Goal: Transaction & Acquisition: Download file/media

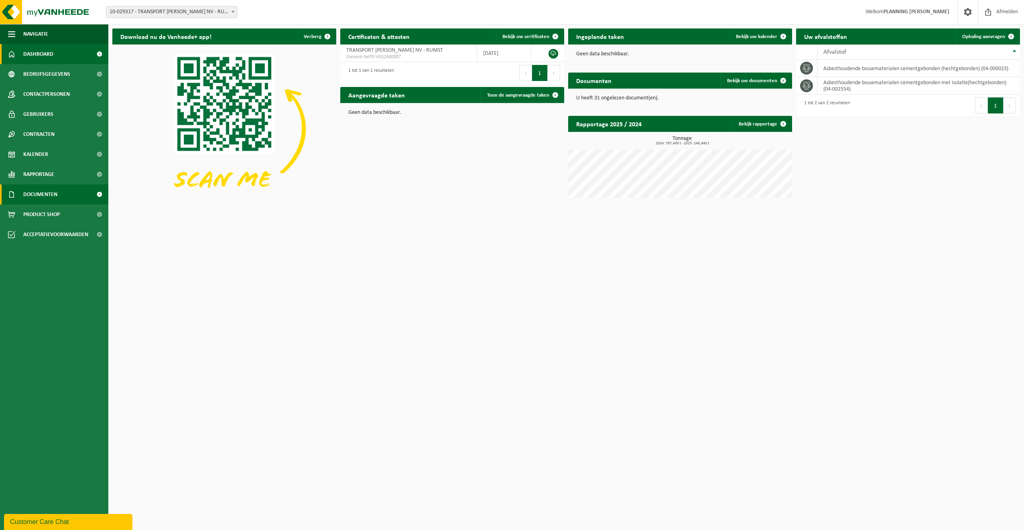
click at [62, 195] on link "Documenten" at bounding box center [54, 195] width 108 height 20
click at [52, 227] on span "Documenten" at bounding box center [39, 231] width 30 height 15
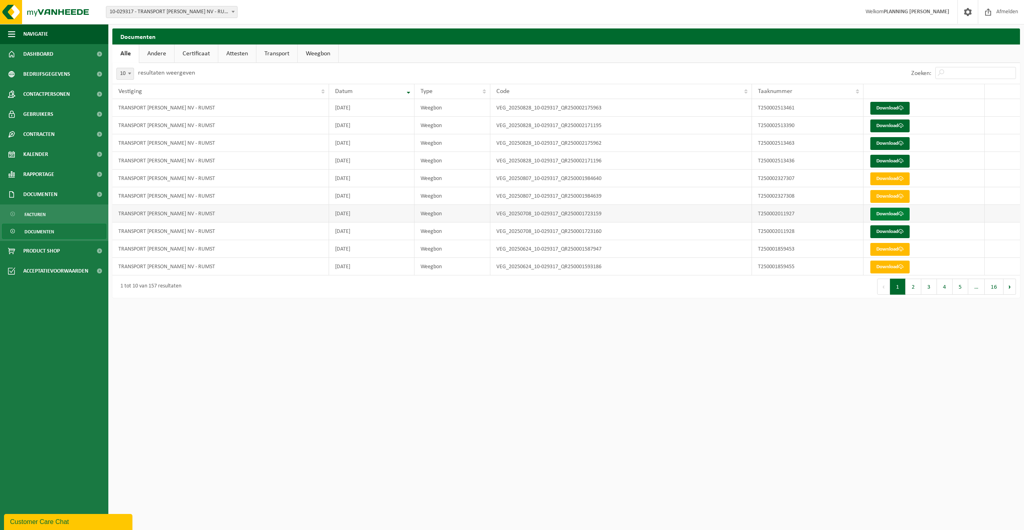
click at [897, 217] on link "Download" at bounding box center [889, 214] width 39 height 13
click at [898, 235] on link "Download" at bounding box center [889, 231] width 39 height 13
click at [914, 282] on button "2" at bounding box center [913, 287] width 16 height 16
click at [891, 112] on link "Download" at bounding box center [889, 108] width 39 height 13
click at [902, 288] on button "1" at bounding box center [898, 287] width 16 height 16
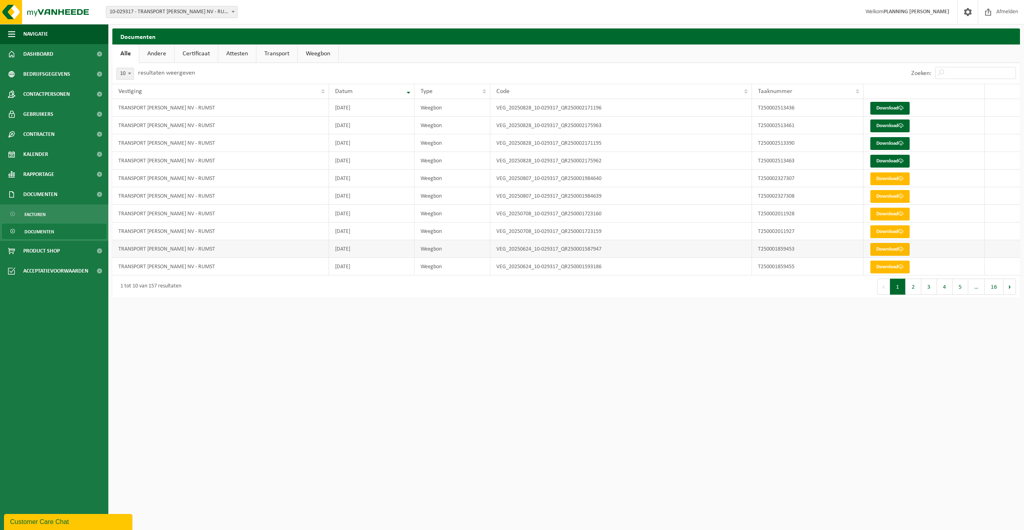
click at [879, 248] on link "Download" at bounding box center [889, 249] width 39 height 13
click at [891, 271] on link "Download" at bounding box center [889, 267] width 39 height 13
click at [898, 250] on link "Download" at bounding box center [889, 249] width 39 height 13
click at [891, 266] on link "Download" at bounding box center [889, 267] width 39 height 13
click at [911, 284] on button "2" at bounding box center [913, 287] width 16 height 16
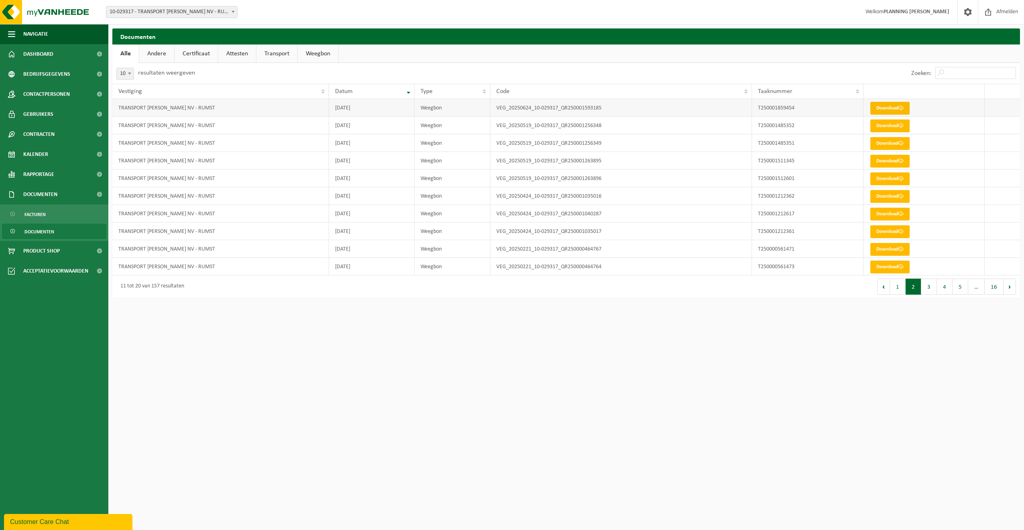
click at [899, 108] on link "Download" at bounding box center [889, 108] width 39 height 13
